Goal: Task Accomplishment & Management: Complete application form

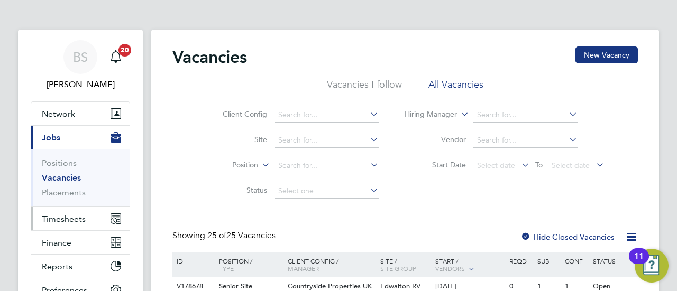
click at [67, 218] on span "Timesheets" at bounding box center [64, 219] width 44 height 10
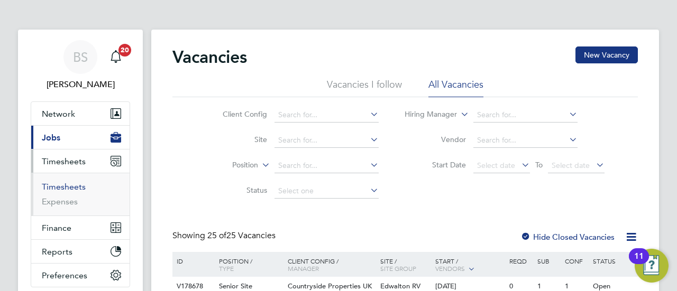
click at [70, 187] on link "Timesheets" at bounding box center [64, 187] width 44 height 10
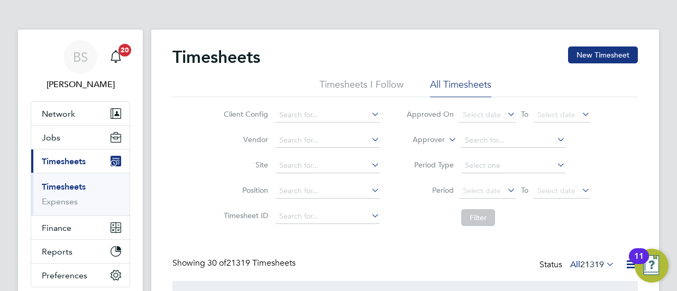
click at [446, 142] on icon at bounding box center [446, 137] width 0 height 10
click at [433, 152] on li "Worker" at bounding box center [419, 152] width 52 height 14
click at [502, 141] on input at bounding box center [513, 140] width 104 height 15
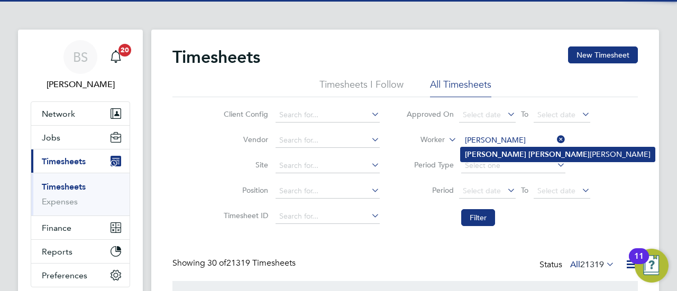
click at [528, 155] on b "[PERSON_NAME]" at bounding box center [558, 154] width 61 height 9
type input "[PERSON_NAME] [PERSON_NAME]"
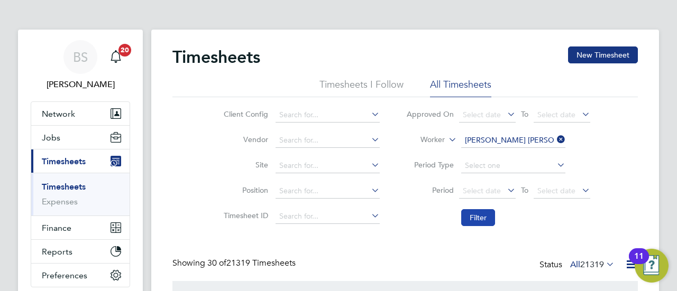
click at [485, 213] on button "Filter" at bounding box center [478, 217] width 34 height 17
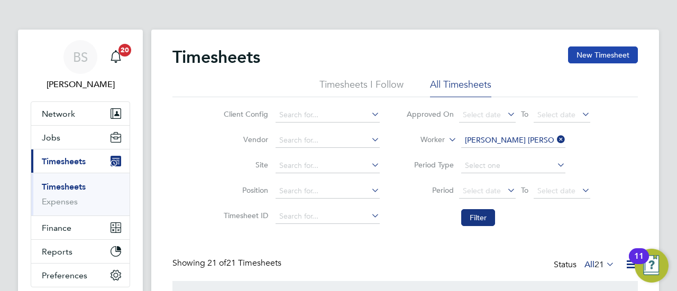
click at [619, 54] on button "New Timesheet" at bounding box center [603, 55] width 70 height 17
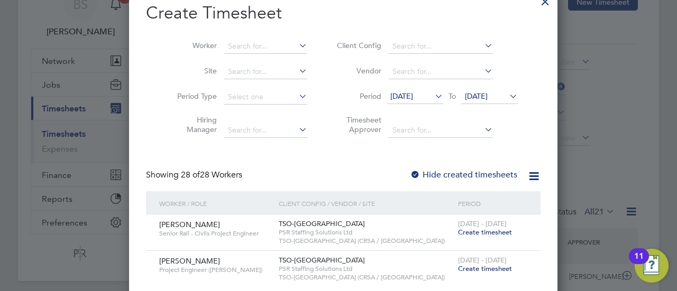
click at [413, 94] on span "[DATE]" at bounding box center [401, 96] width 23 height 10
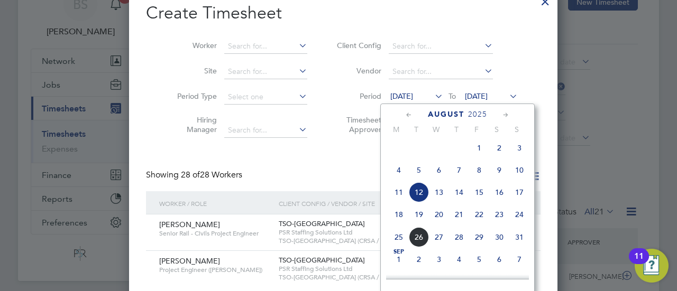
click at [397, 224] on span "18" at bounding box center [399, 215] width 20 height 20
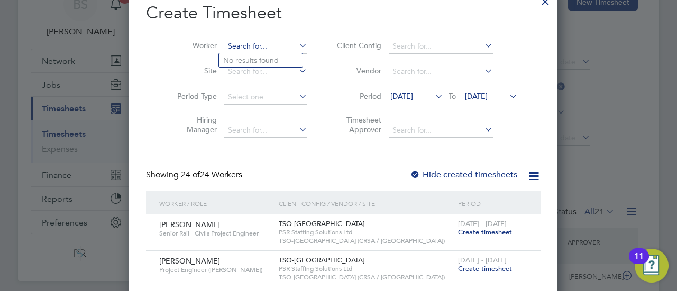
click at [236, 43] on input at bounding box center [265, 46] width 83 height 15
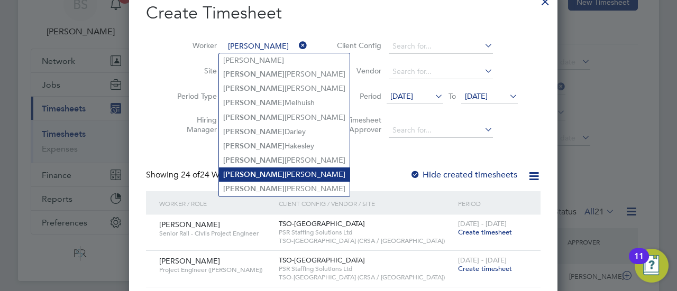
click at [265, 175] on li "[PERSON_NAME] [PERSON_NAME]" at bounding box center [284, 175] width 131 height 14
type input "[PERSON_NAME] [PERSON_NAME]"
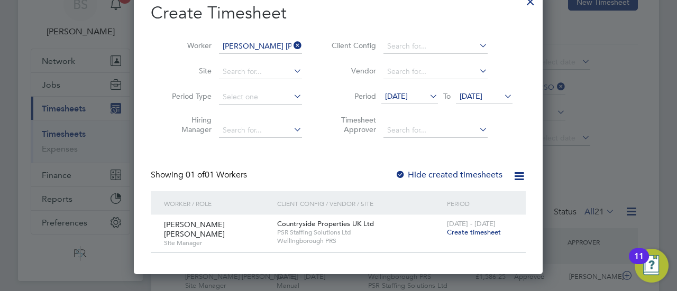
click at [470, 231] on span "Create timesheet" at bounding box center [474, 232] width 54 height 9
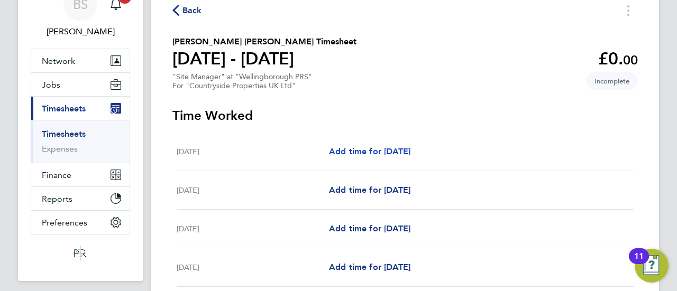
click at [369, 155] on span "Add time for [DATE]" at bounding box center [369, 151] width 81 height 10
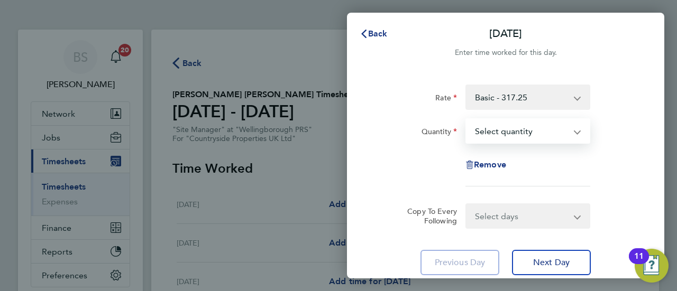
drag, startPoint x: 544, startPoint y: 126, endPoint x: 534, endPoint y: 142, distance: 18.1
click at [544, 126] on select "Select quantity 0.5 1" at bounding box center [521, 131] width 110 height 23
select select "1"
click at [466, 120] on select "Select quantity 0.5 1" at bounding box center [521, 131] width 110 height 23
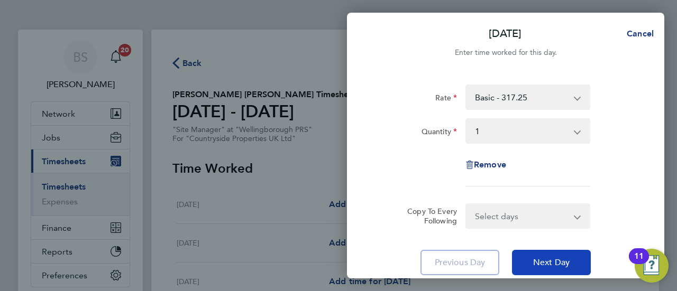
click at [547, 258] on span "Next Day" at bounding box center [551, 263] width 36 height 11
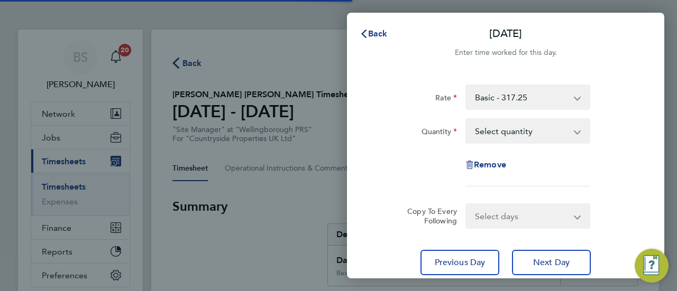
click at [500, 136] on select "Select quantity 0.5 1" at bounding box center [521, 131] width 110 height 23
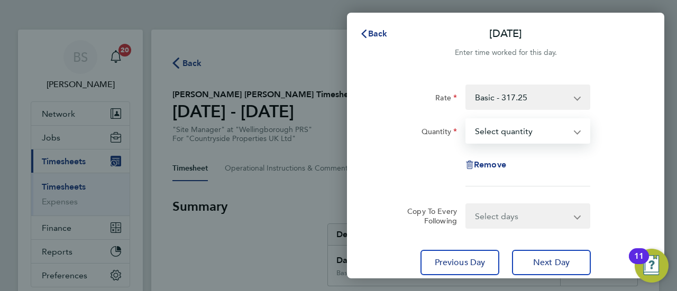
select select "1"
click at [466, 120] on select "Select quantity 0.5 1" at bounding box center [521, 131] width 110 height 23
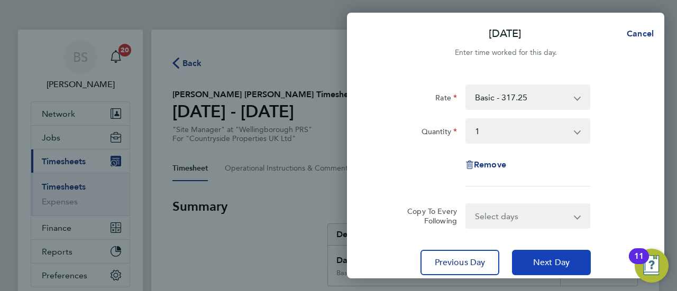
click at [554, 258] on span "Next Day" at bounding box center [551, 263] width 36 height 11
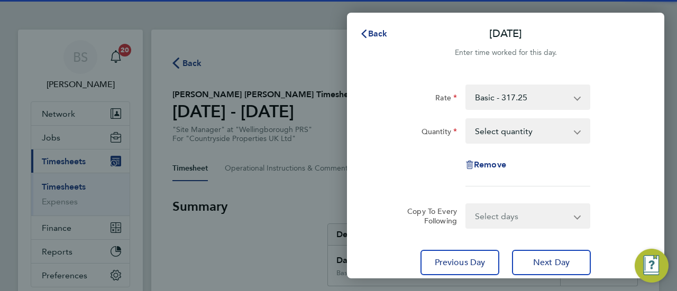
click at [517, 133] on select "Select quantity 0.5 1" at bounding box center [521, 131] width 110 height 23
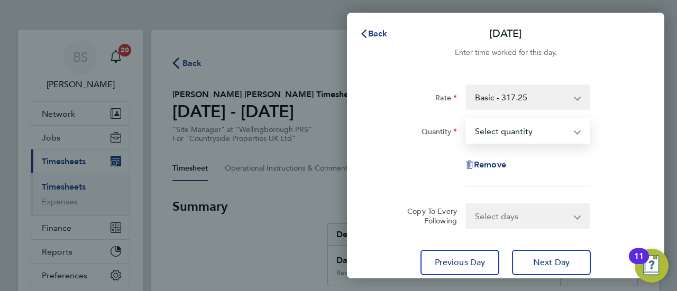
select select "1"
click at [466, 120] on select "Select quantity 0.5 1" at bounding box center [521, 131] width 110 height 23
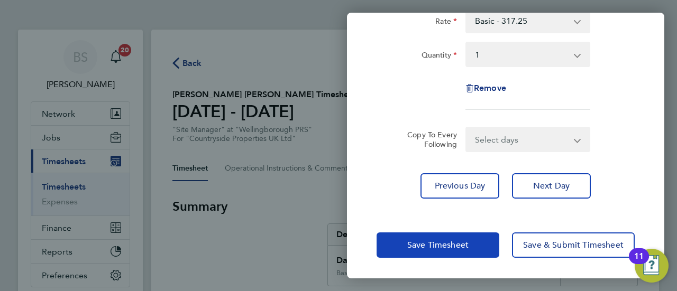
click at [469, 247] on button "Save Timesheet" at bounding box center [438, 245] width 123 height 25
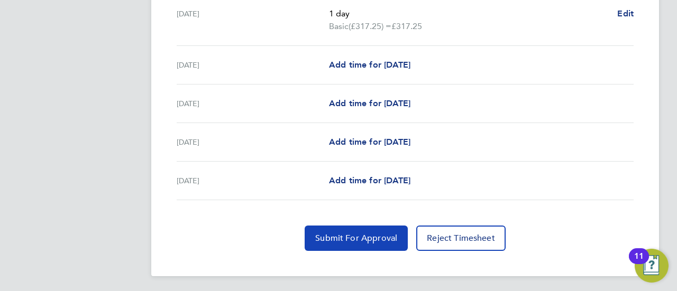
click at [365, 239] on span "Submit For Approval" at bounding box center [356, 238] width 82 height 11
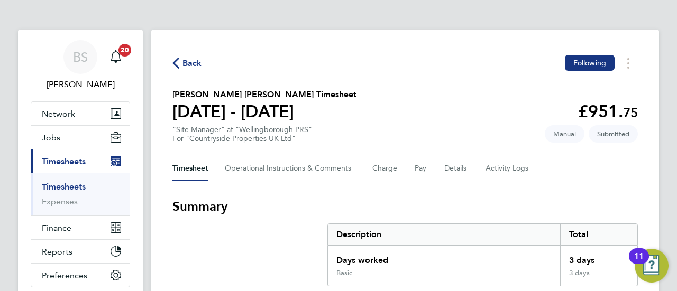
click at [65, 158] on span "Timesheets" at bounding box center [64, 162] width 44 height 10
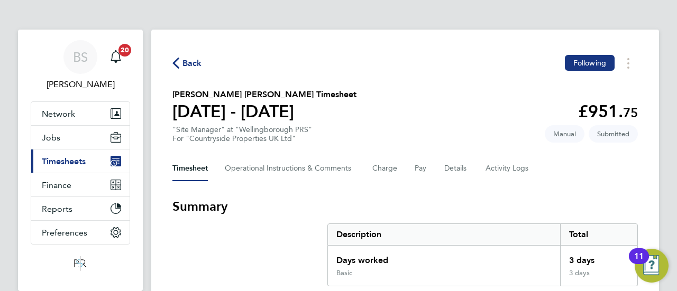
click at [70, 163] on span "Timesheets" at bounding box center [64, 162] width 44 height 10
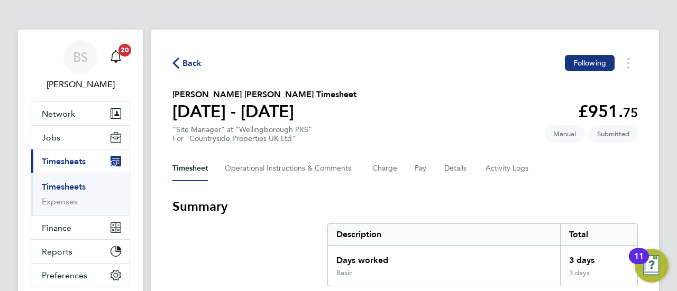
click at [71, 182] on link "Timesheets" at bounding box center [64, 187] width 44 height 10
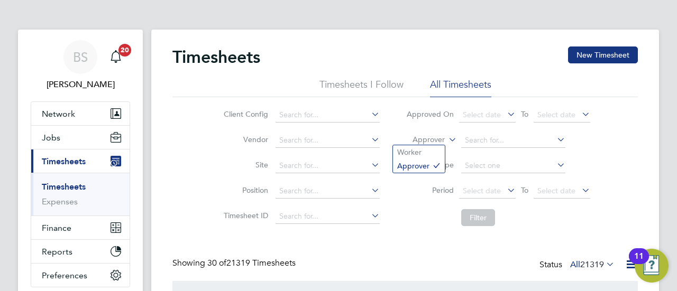
click at [446, 141] on icon at bounding box center [446, 137] width 0 height 10
click at [425, 152] on li "Worker" at bounding box center [419, 152] width 52 height 14
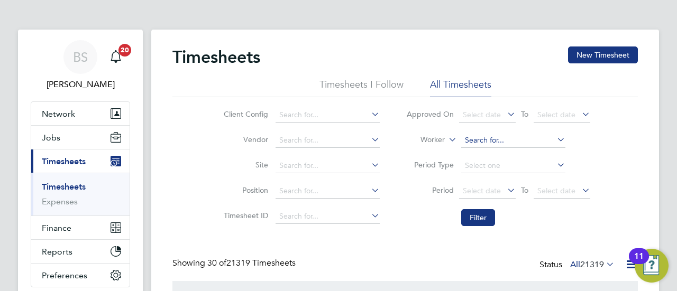
click at [465, 139] on input at bounding box center [513, 140] width 104 height 15
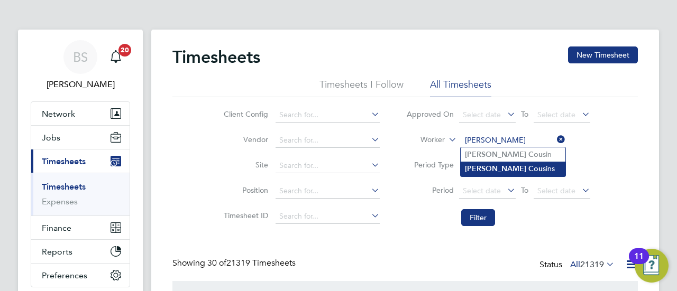
click at [528, 169] on b "Cou" at bounding box center [535, 168] width 14 height 9
type input "[PERSON_NAME]"
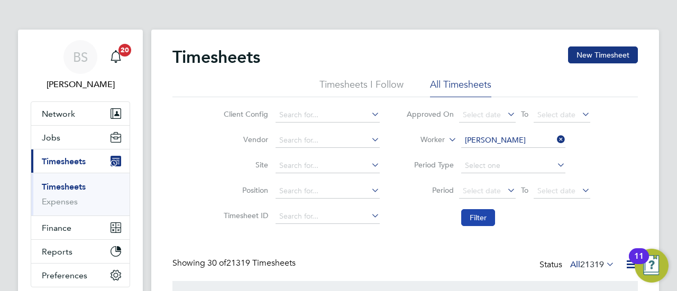
click at [490, 212] on button "Filter" at bounding box center [478, 217] width 34 height 17
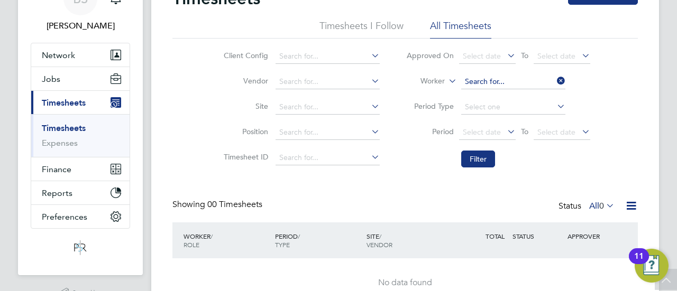
click at [509, 83] on input at bounding box center [513, 82] width 104 height 15
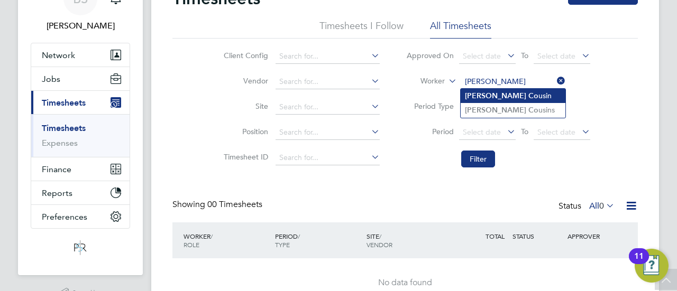
click at [505, 89] on li "[PERSON_NAME] usin" at bounding box center [513, 96] width 105 height 14
type input "[PERSON_NAME]"
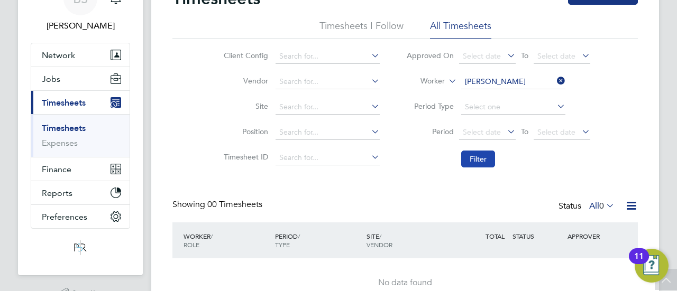
click at [483, 157] on button "Filter" at bounding box center [478, 159] width 34 height 17
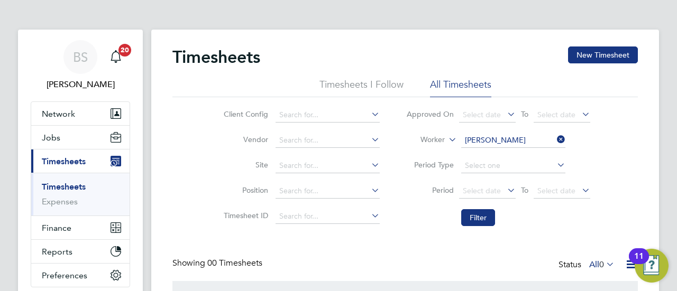
click at [555, 139] on icon at bounding box center [555, 139] width 0 height 15
click at [526, 145] on input at bounding box center [513, 140] width 104 height 15
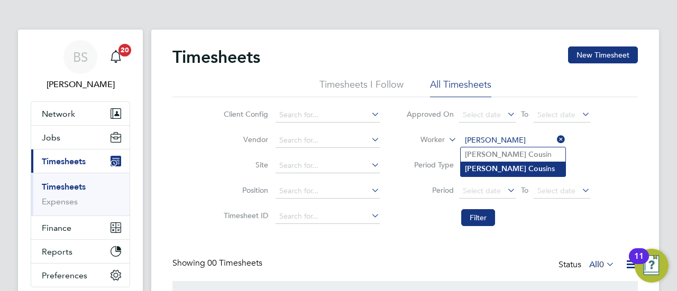
click at [508, 165] on li "[PERSON_NAME] sins" at bounding box center [513, 169] width 105 height 14
type input "[PERSON_NAME]"
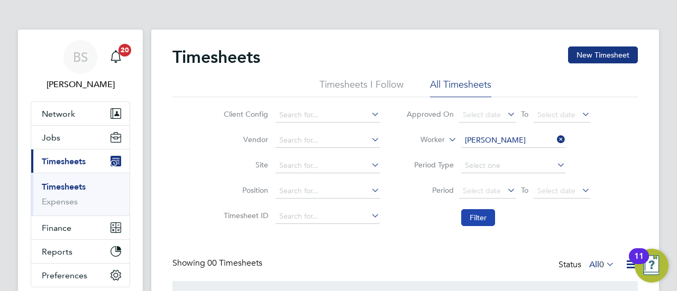
click at [485, 216] on button "Filter" at bounding box center [478, 217] width 34 height 17
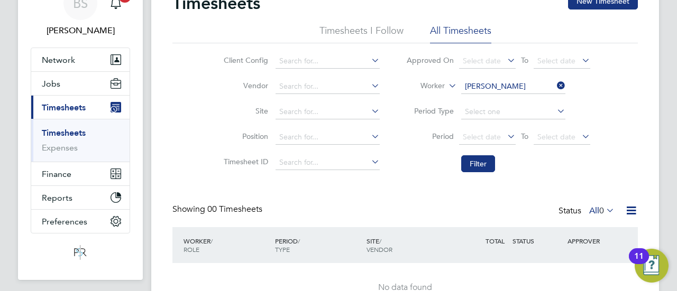
scroll to position [106, 0]
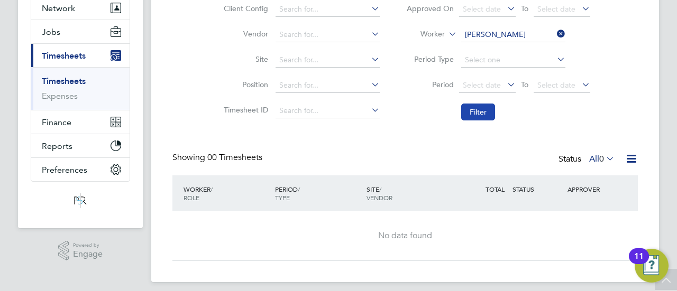
click at [488, 113] on button "Filter" at bounding box center [478, 112] width 34 height 17
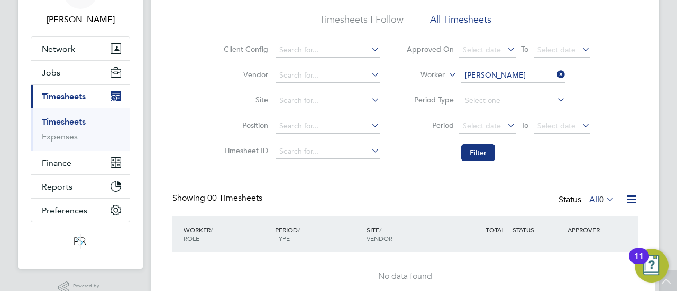
scroll to position [0, 0]
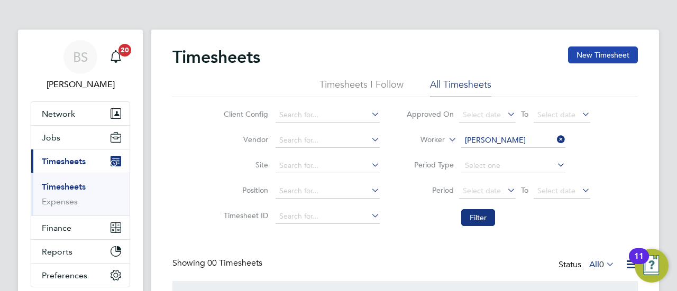
click at [607, 53] on button "New Timesheet" at bounding box center [603, 55] width 70 height 17
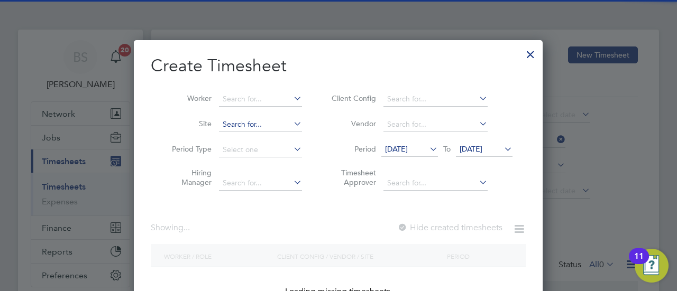
scroll to position [1418, 419]
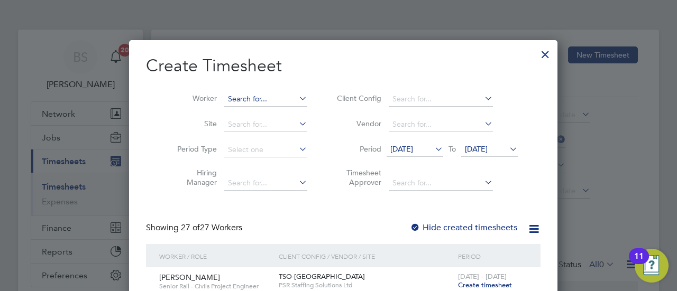
click at [245, 101] on input at bounding box center [265, 99] width 83 height 15
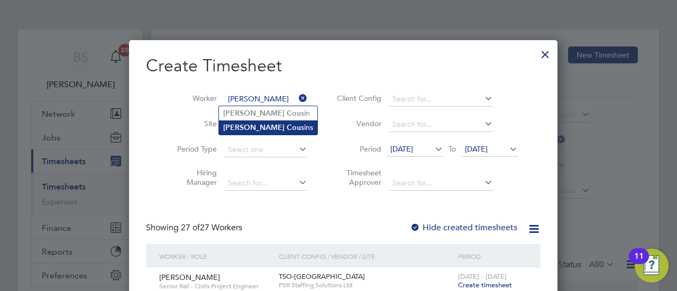
click at [258, 134] on li "[PERSON_NAME] sins" at bounding box center [268, 128] width 98 height 14
type input "[PERSON_NAME]"
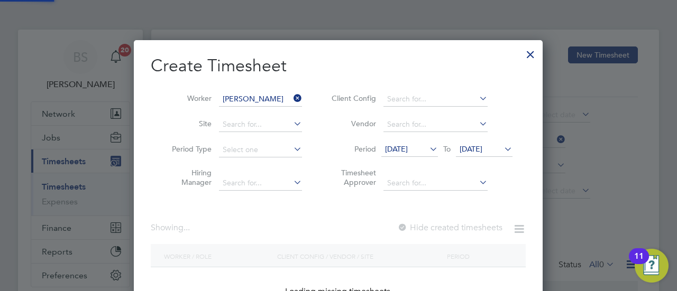
scroll to position [298, 409]
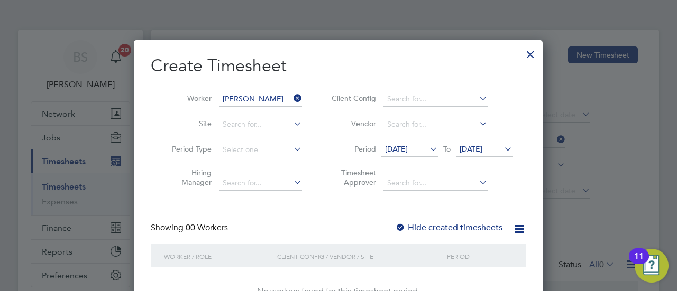
click at [403, 143] on span "[DATE]" at bounding box center [409, 150] width 57 height 14
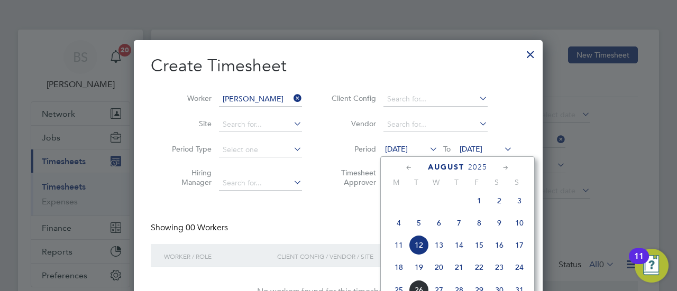
click at [453, 273] on span "21" at bounding box center [459, 268] width 20 height 20
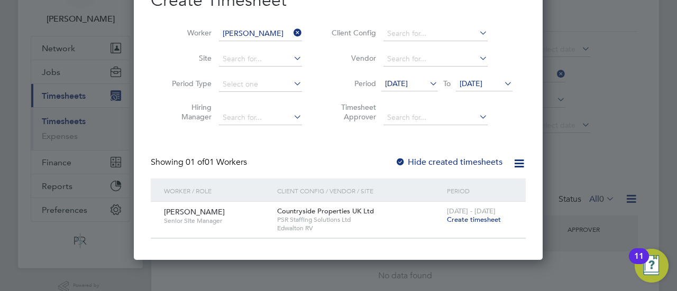
scroll to position [106, 0]
